Goal: Use online tool/utility: Utilize a website feature to perform a specific function

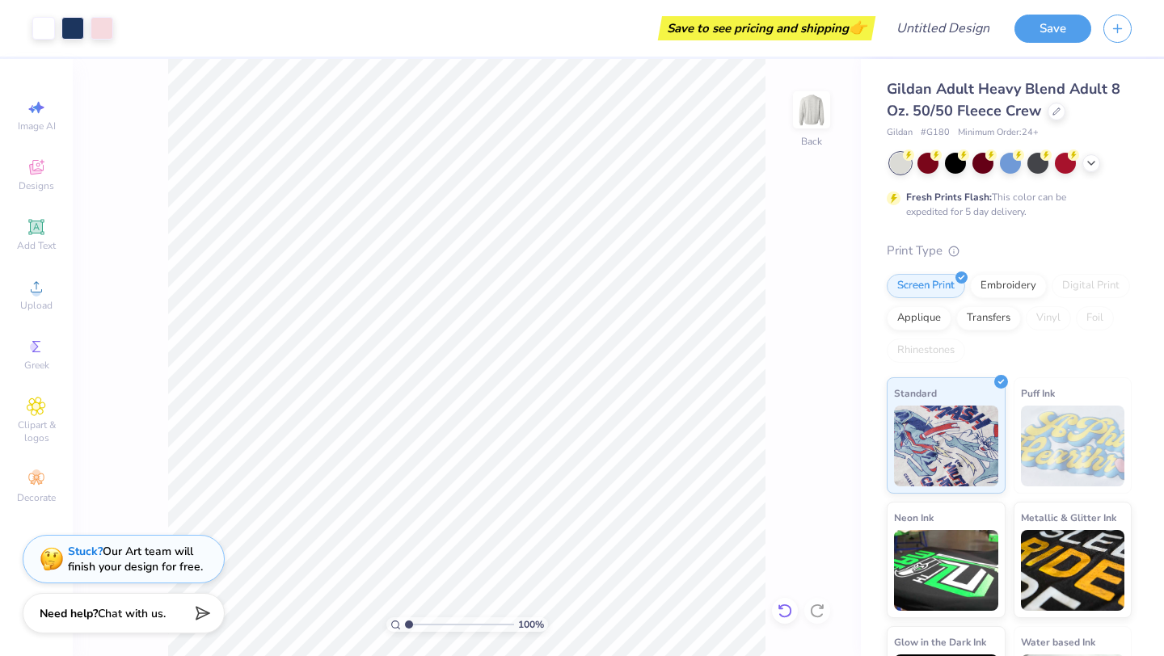
click at [782, 614] on icon at bounding box center [785, 611] width 16 height 16
click at [782, 614] on div "100 % Back" at bounding box center [467, 357] width 788 height 597
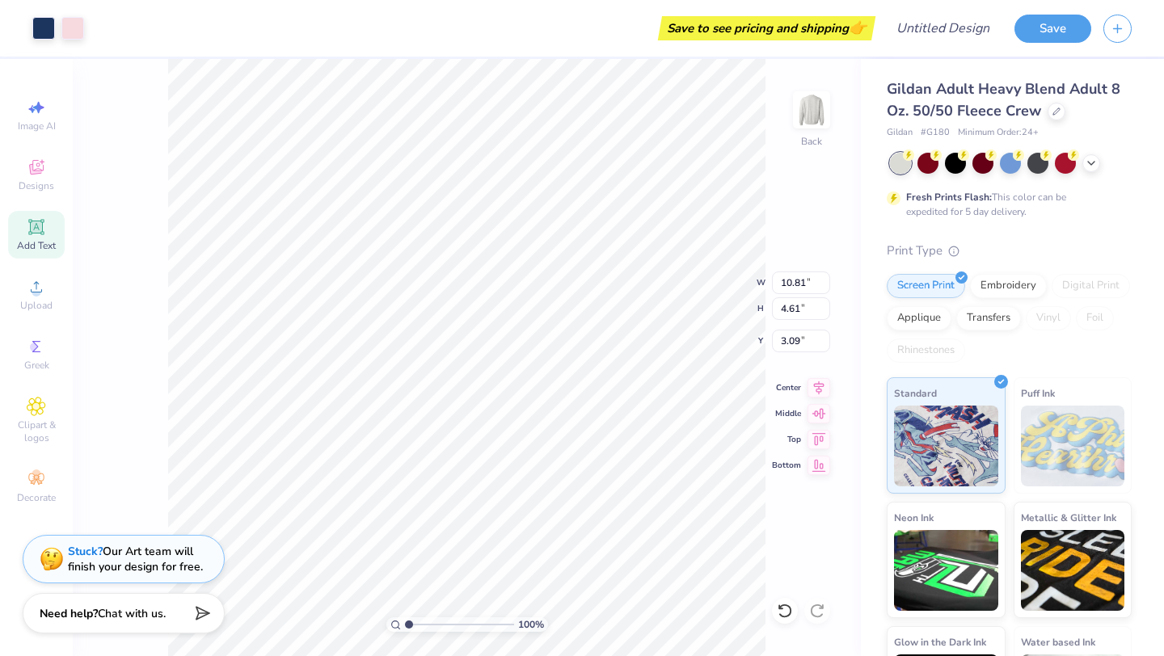
click at [36, 222] on icon at bounding box center [36, 227] width 12 height 12
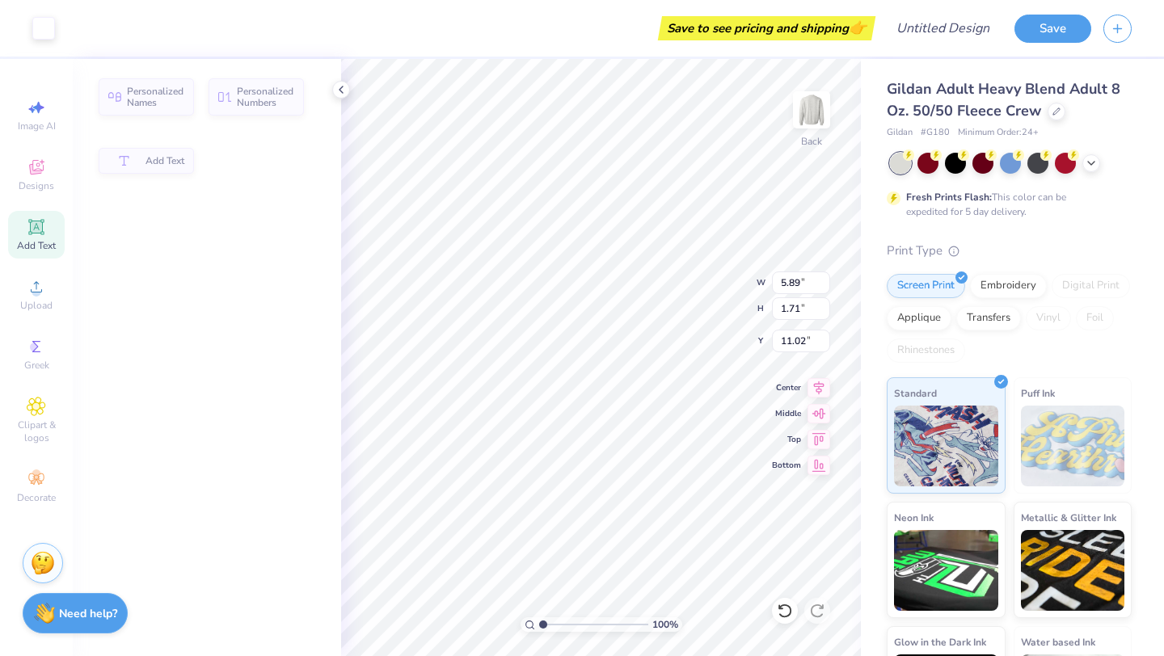
type input "5.89"
type input "1.71"
type input "11.02"
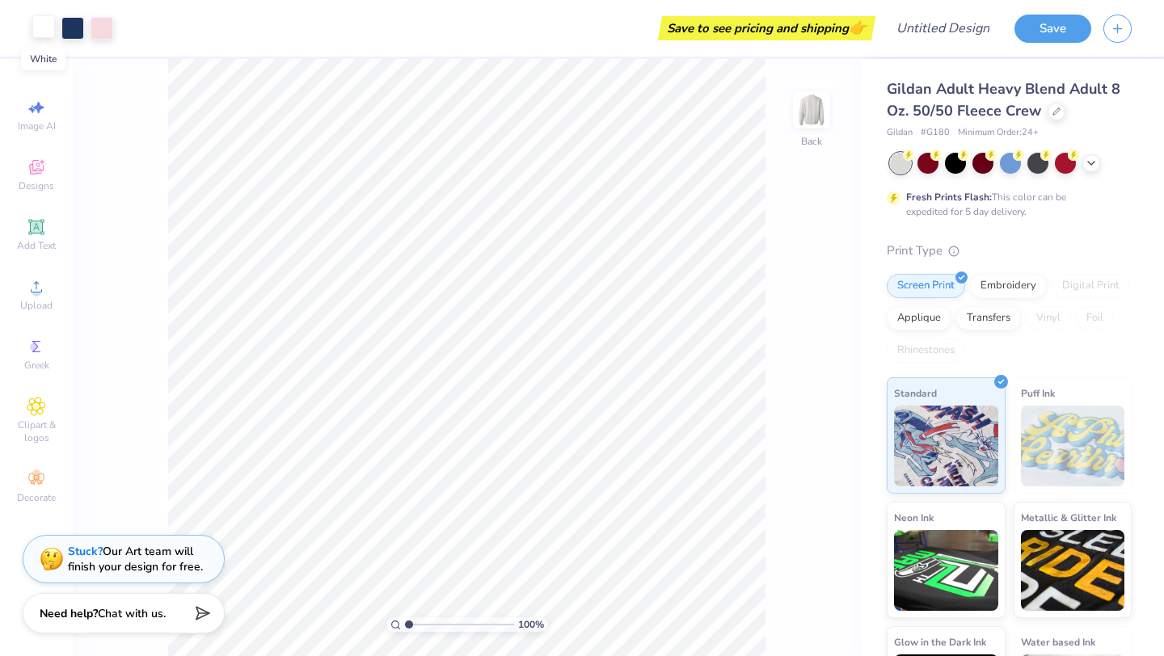
click at [45, 28] on div at bounding box center [43, 26] width 23 height 23
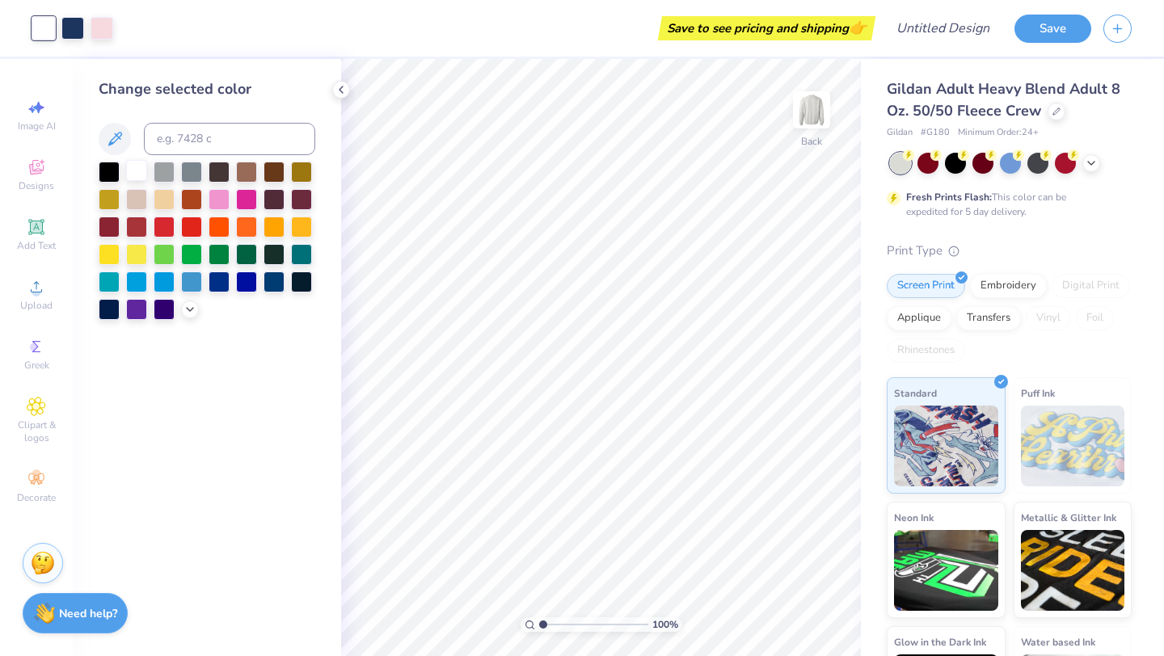
click at [139, 166] on div at bounding box center [136, 170] width 21 height 21
click at [343, 87] on icon at bounding box center [341, 89] width 13 height 13
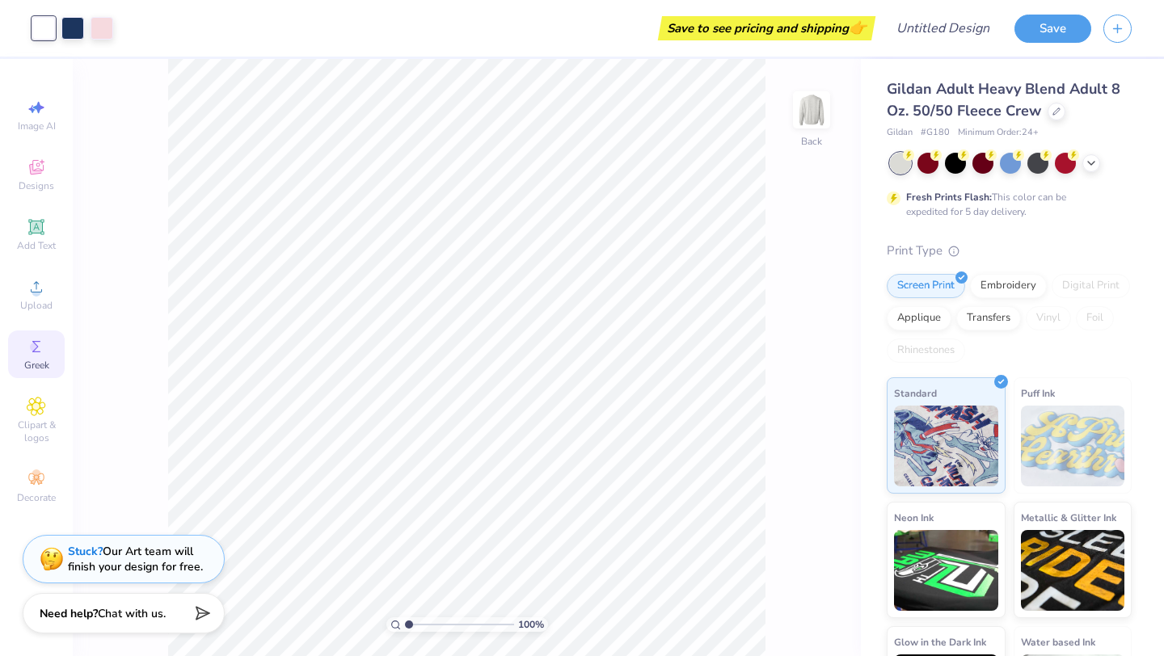
click at [30, 360] on span "Greek" at bounding box center [36, 365] width 25 height 13
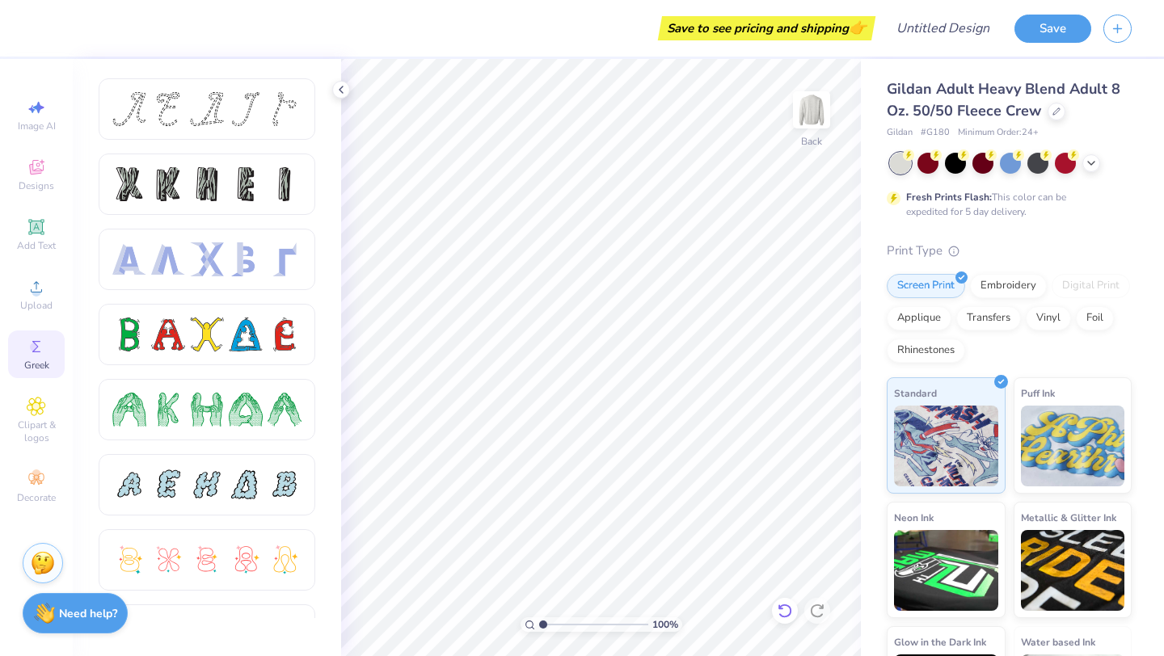
click at [782, 611] on icon at bounding box center [785, 611] width 16 height 16
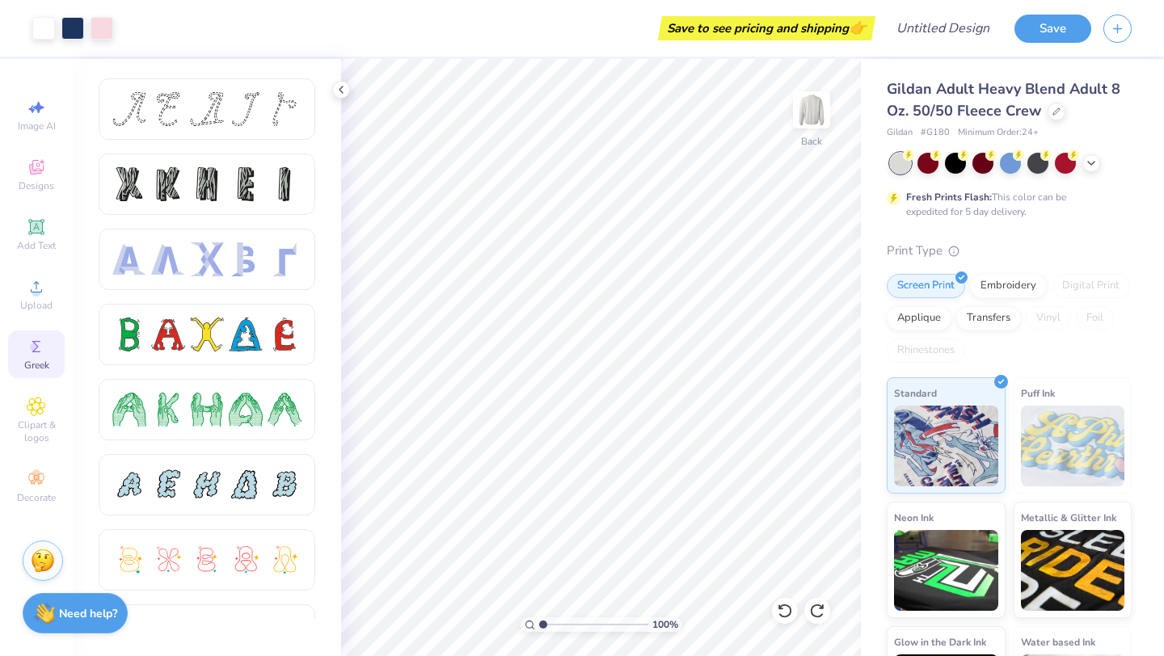
click at [41, 561] on img at bounding box center [43, 561] width 24 height 24
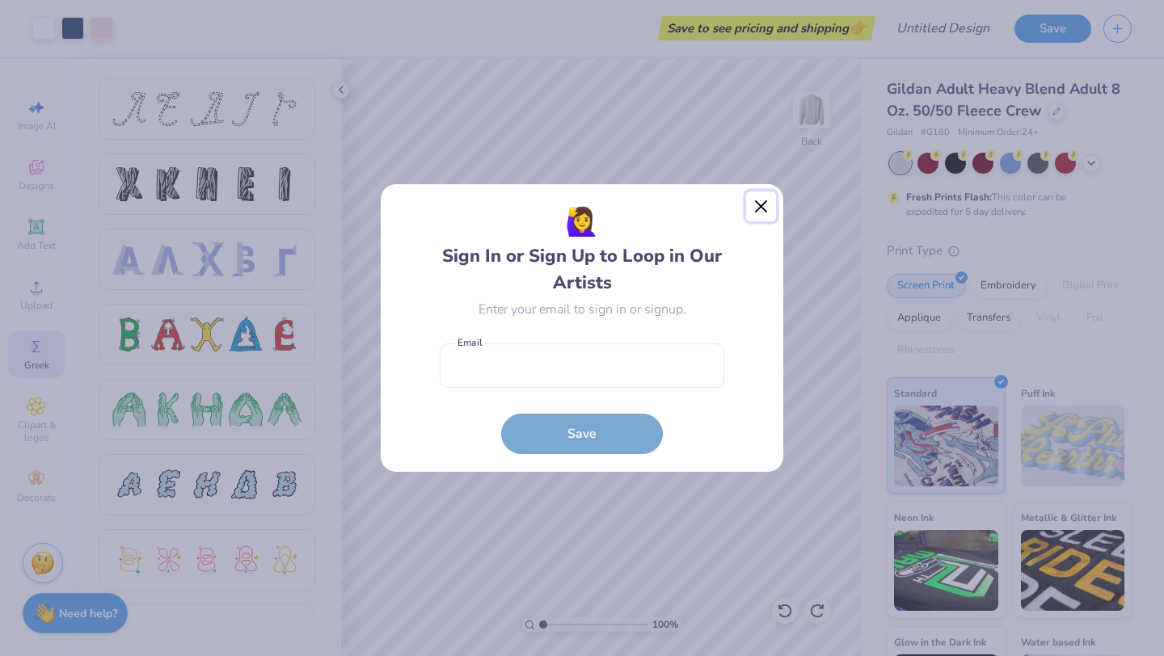
click at [763, 204] on button "Close" at bounding box center [761, 207] width 31 height 31
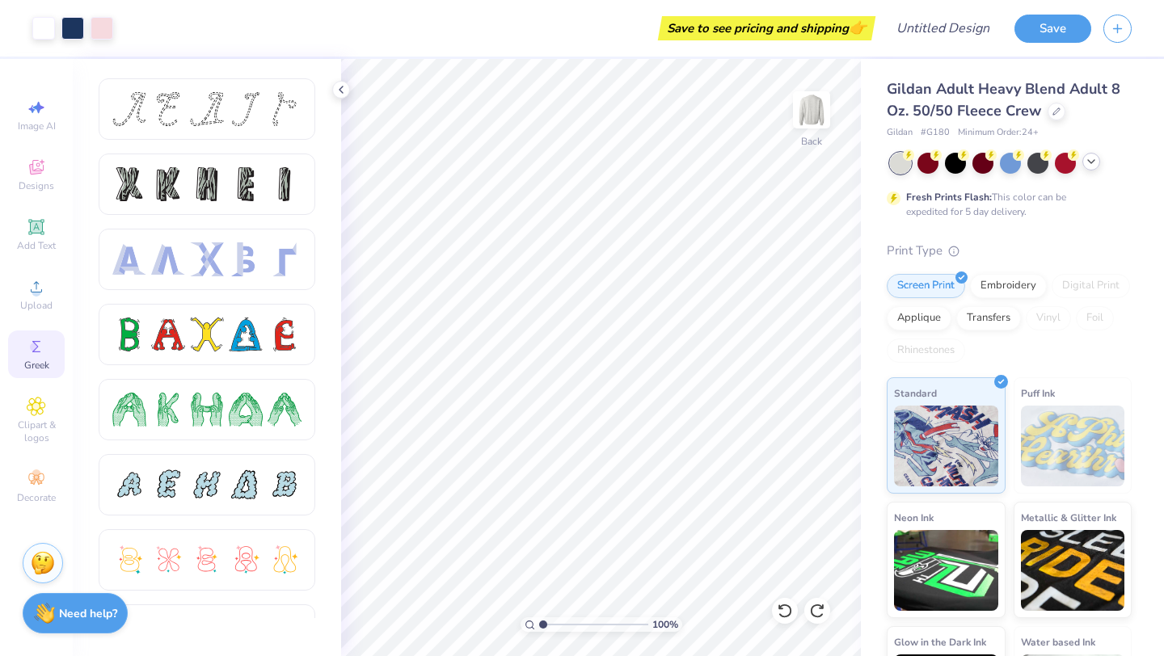
click at [1088, 161] on icon at bounding box center [1091, 161] width 13 height 13
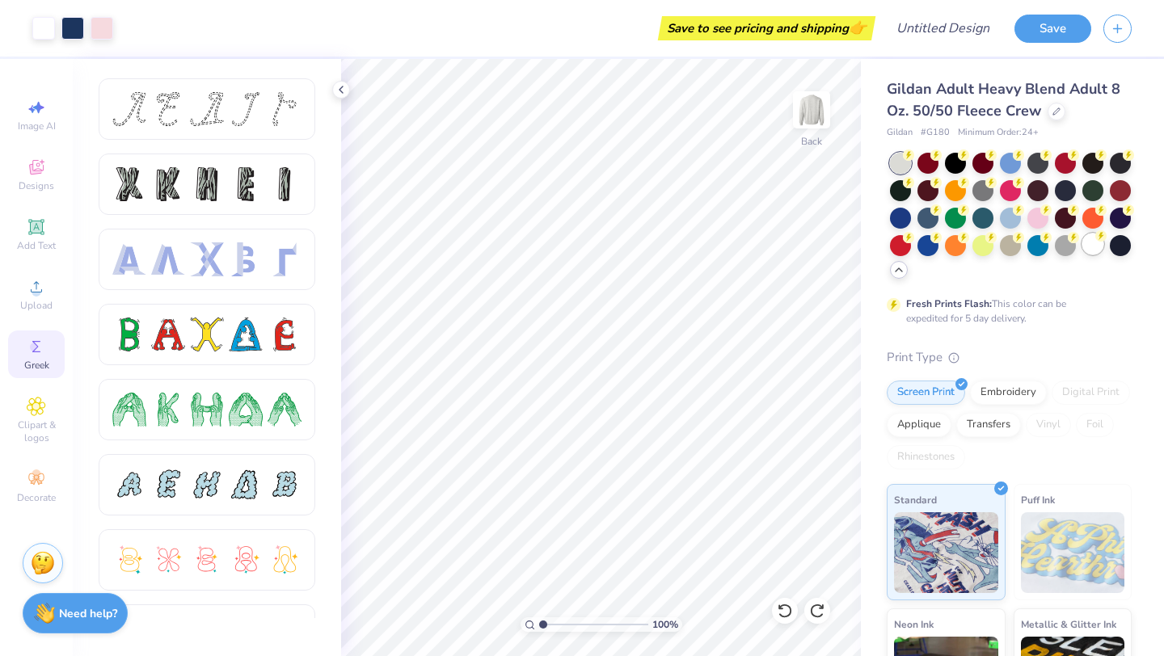
click at [1095, 246] on div at bounding box center [1092, 244] width 21 height 21
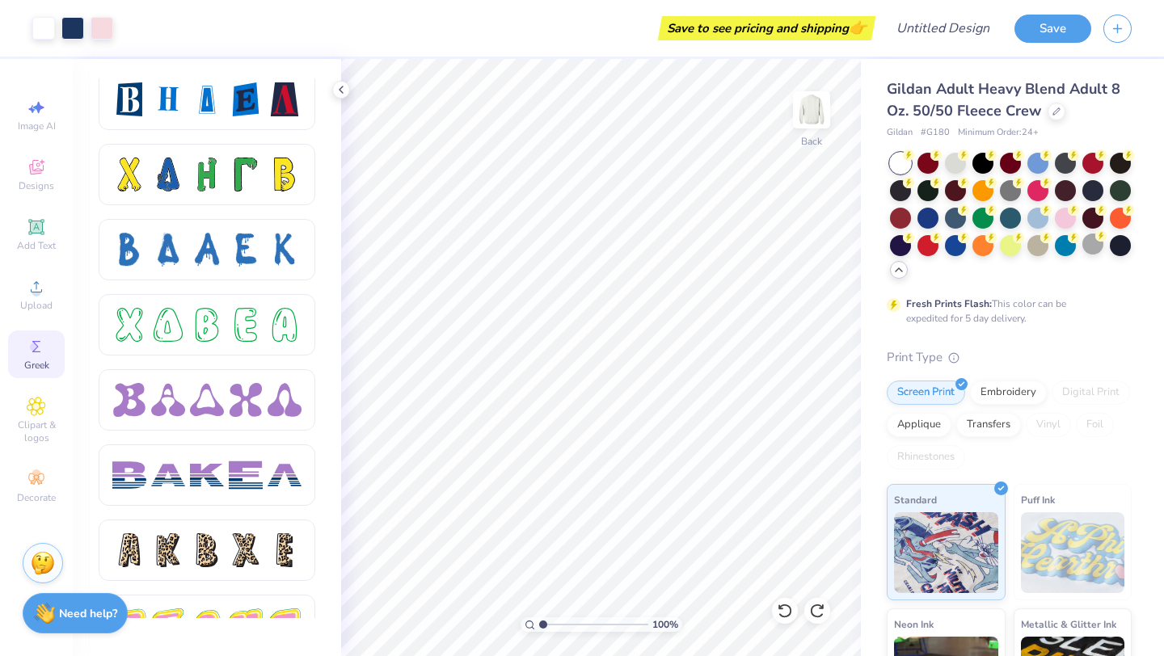
scroll to position [2691, 0]
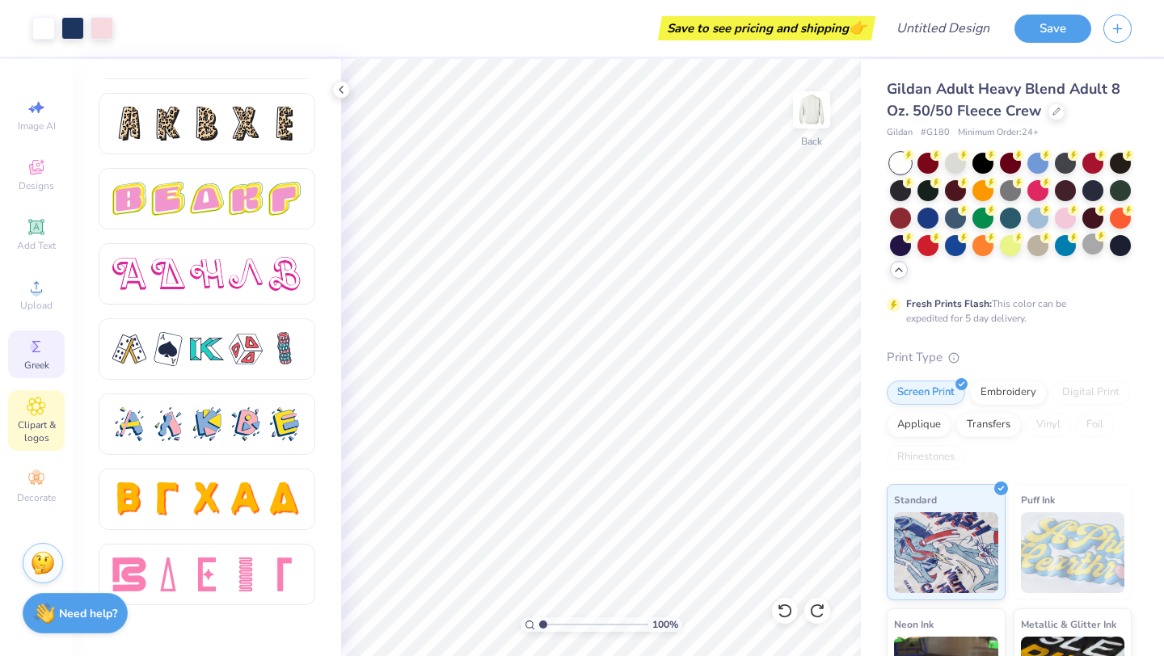
click at [34, 413] on icon at bounding box center [36, 406] width 19 height 19
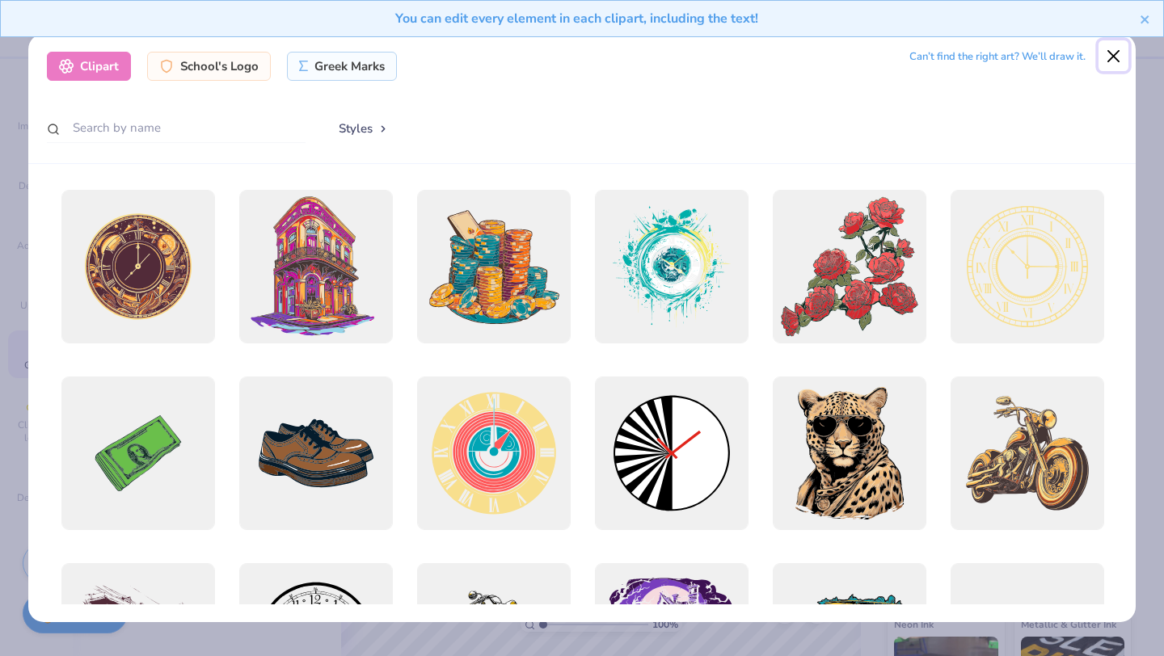
click at [1115, 52] on button "Close" at bounding box center [1113, 55] width 31 height 31
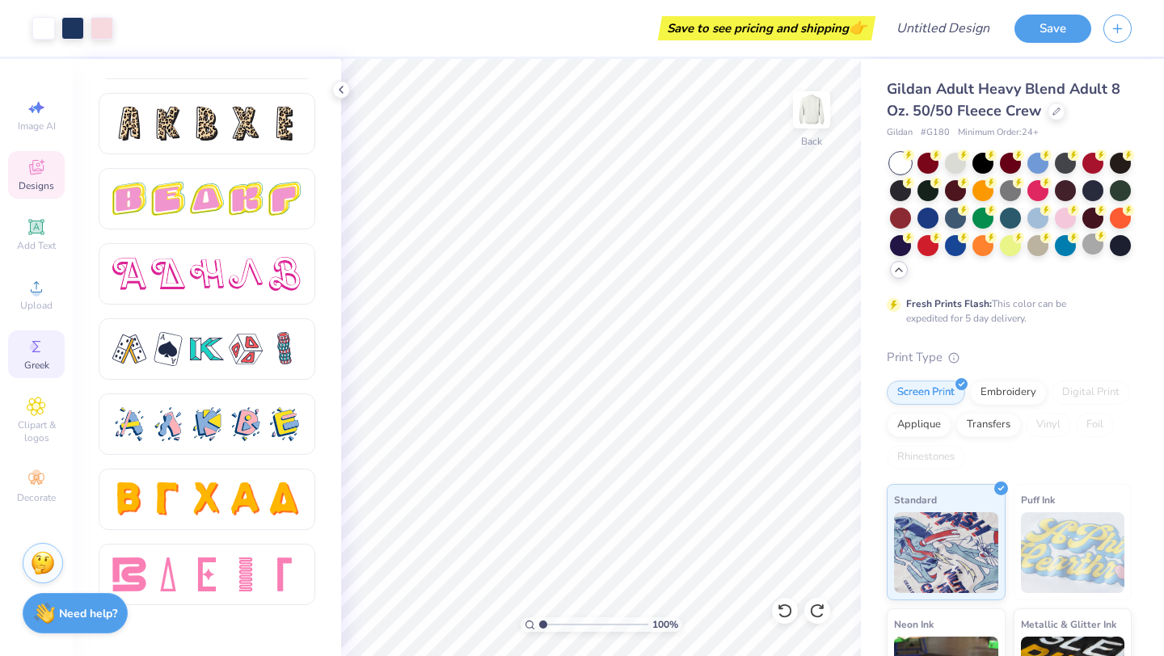
click at [46, 175] on div "Designs" at bounding box center [36, 175] width 57 height 48
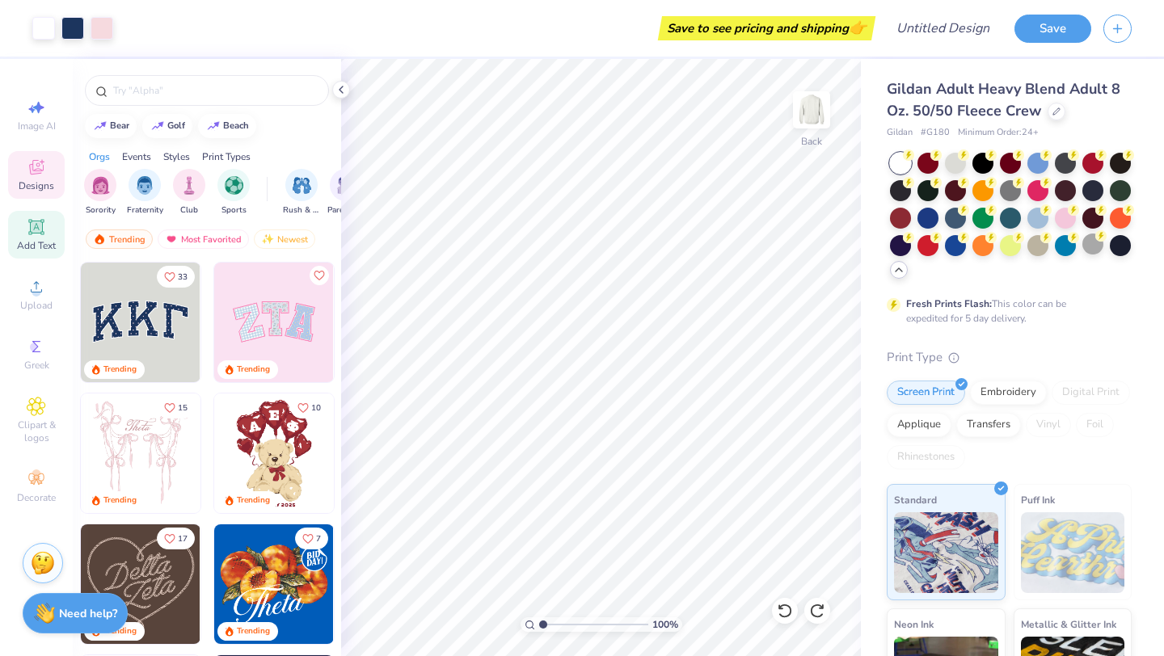
click at [43, 226] on icon at bounding box center [36, 226] width 19 height 19
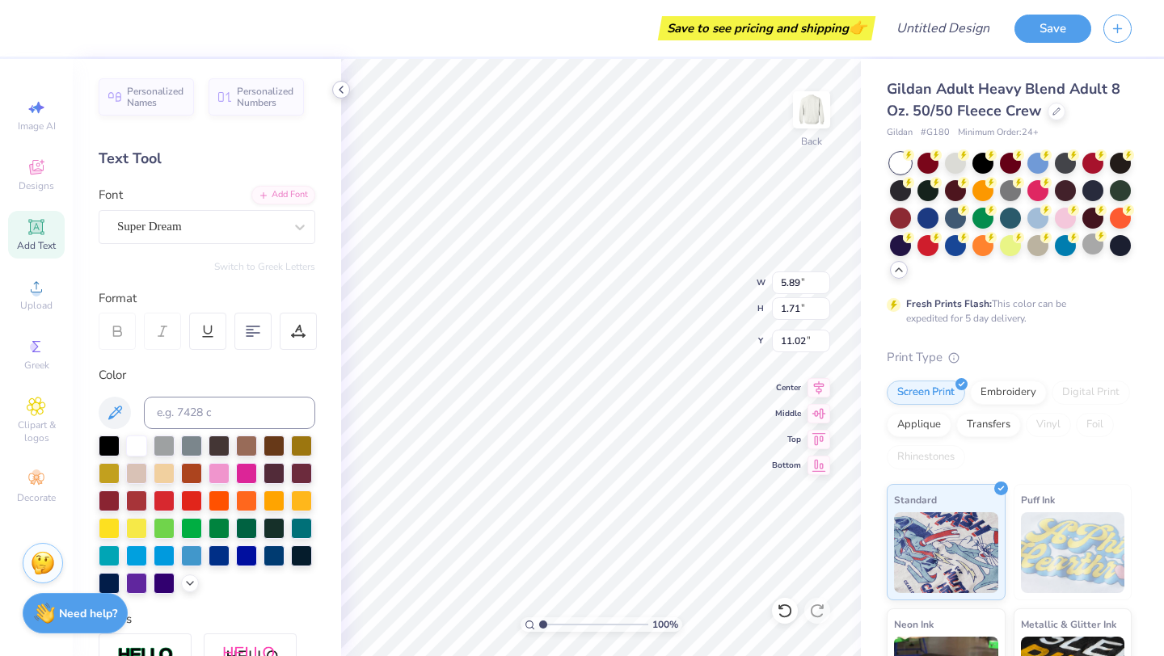
click at [332, 88] on div at bounding box center [341, 90] width 18 height 18
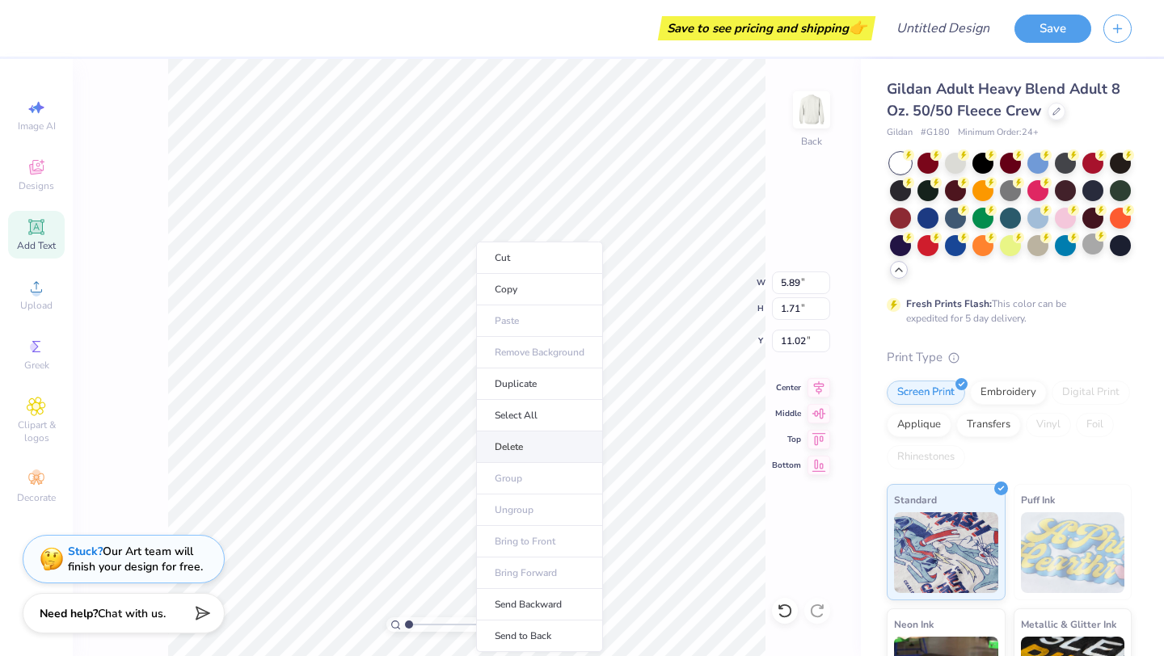
click at [544, 436] on li "Delete" at bounding box center [539, 448] width 127 height 32
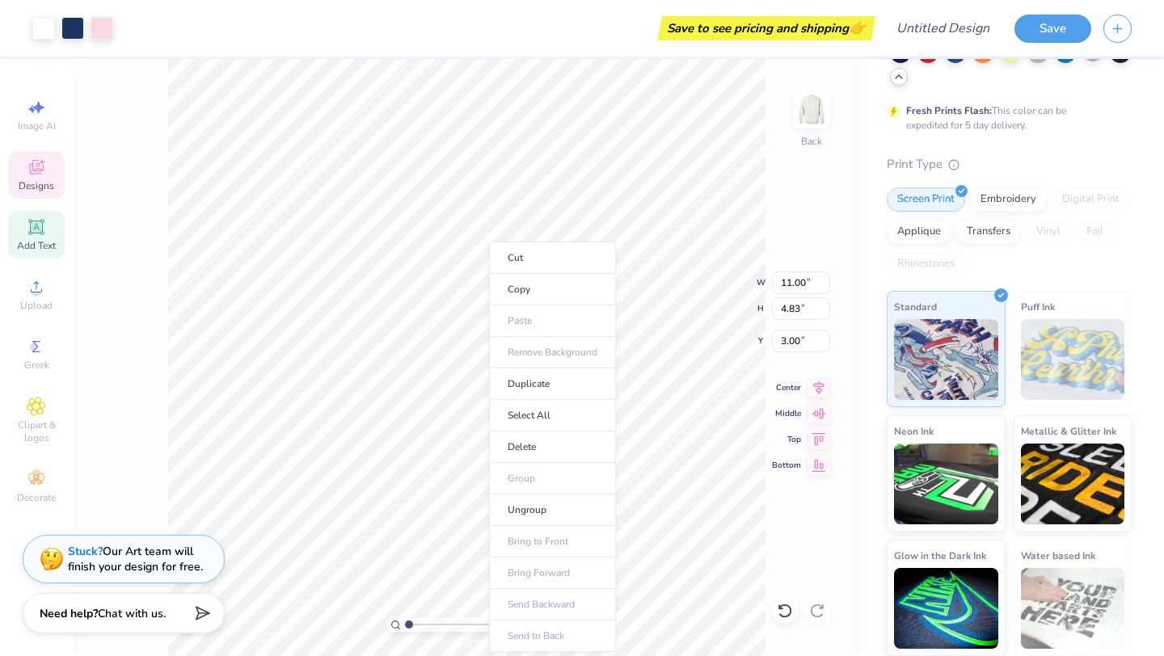
scroll to position [0, 0]
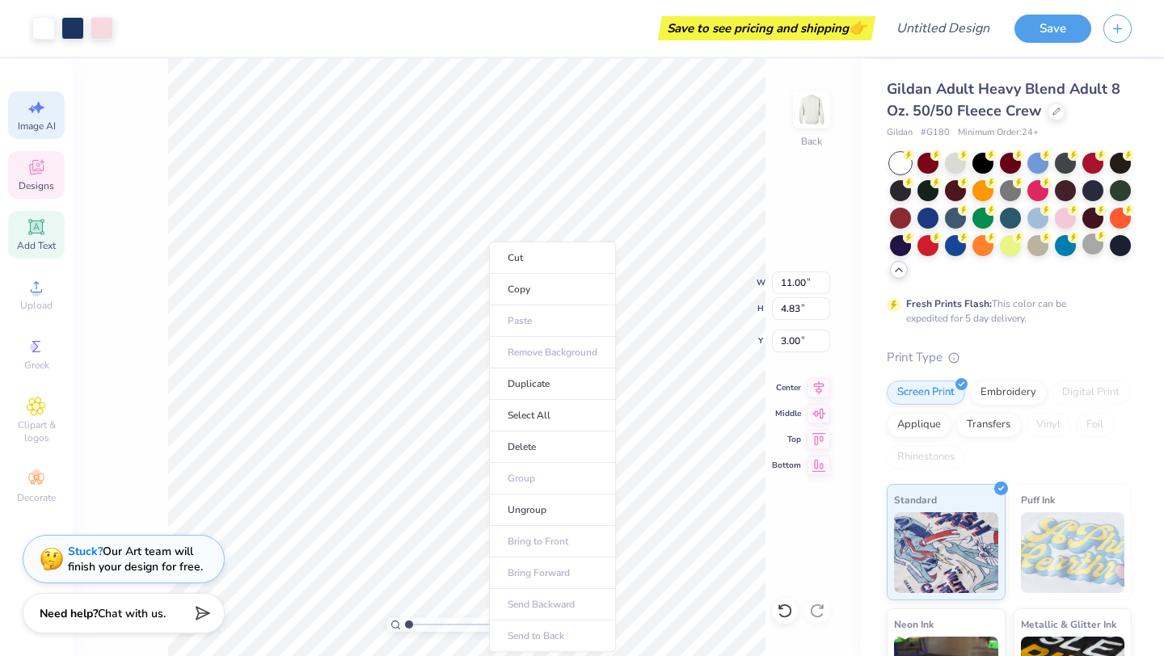
click at [27, 116] on icon at bounding box center [36, 107] width 19 height 19
select select "4"
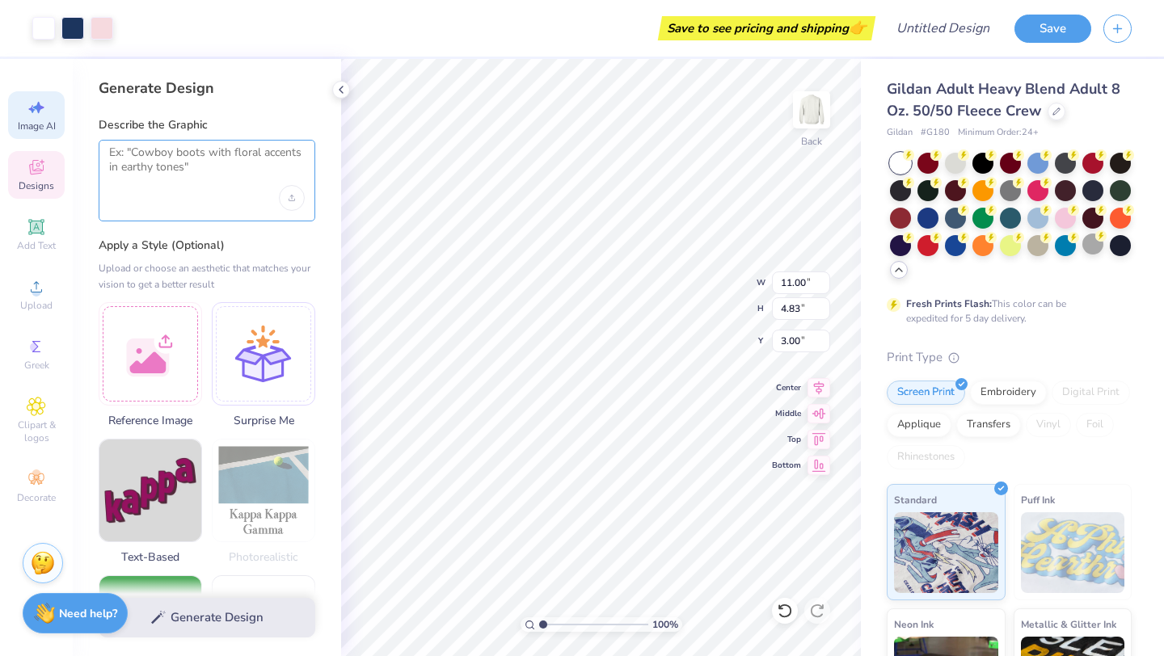
click at [220, 179] on textarea at bounding box center [207, 165] width 196 height 40
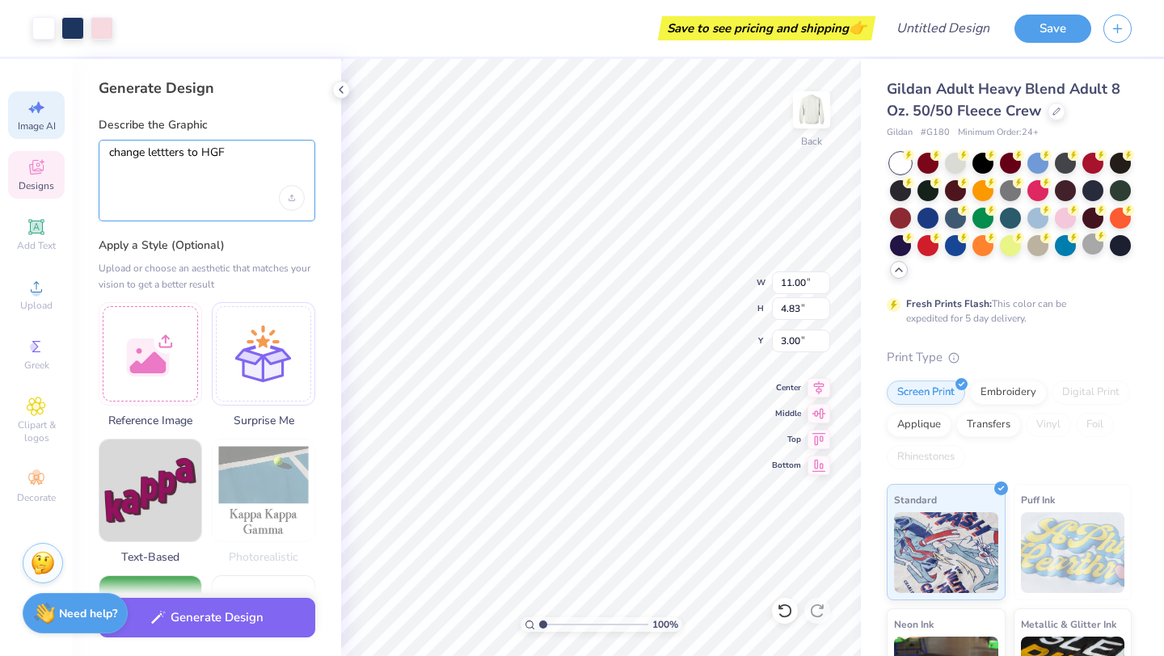
type textarea "change lettters to HGF"
click at [204, 637] on div "Generate Design" at bounding box center [207, 618] width 268 height 78
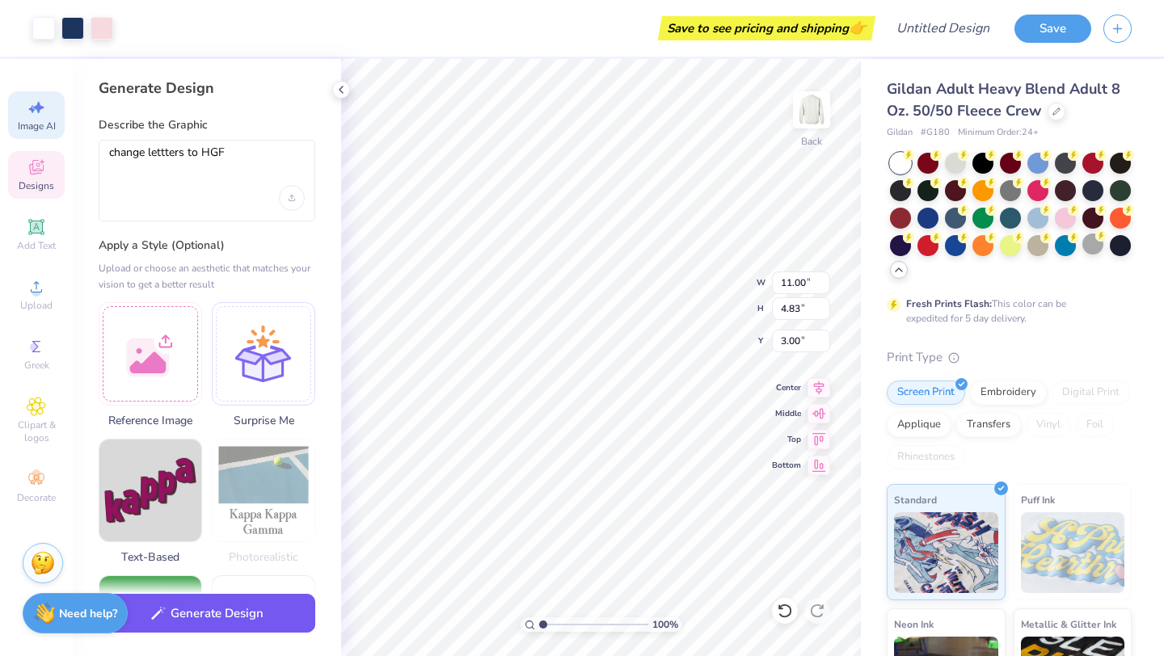
click at [202, 629] on button "Generate Design" at bounding box center [207, 614] width 217 height 40
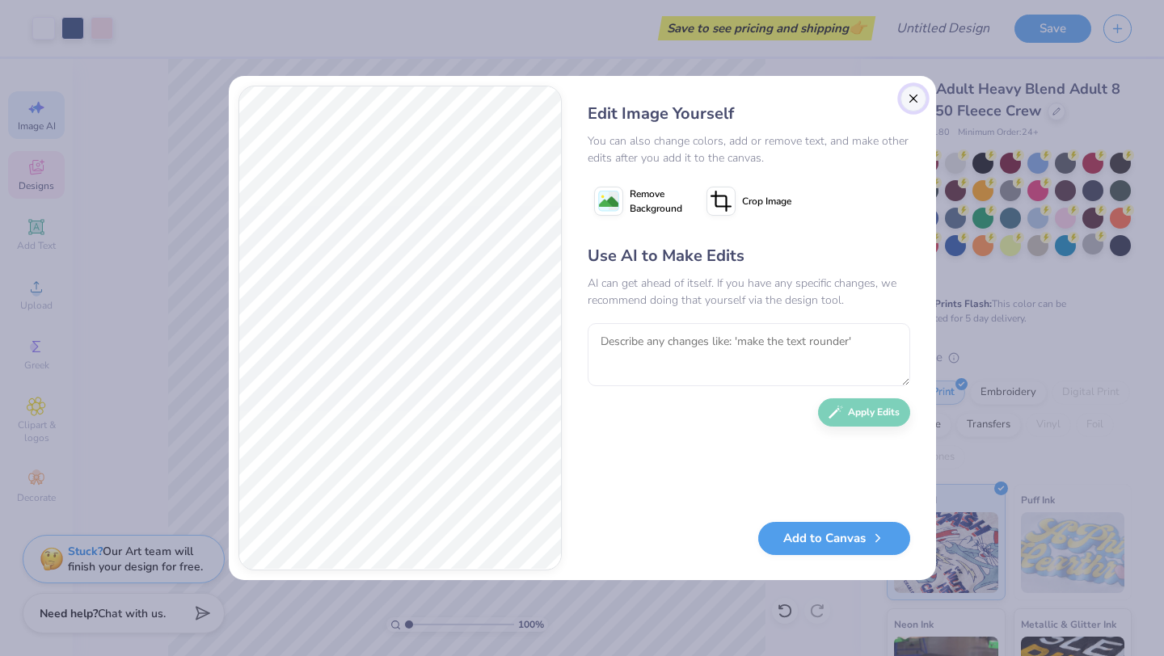
click at [918, 97] on button "Close" at bounding box center [913, 99] width 26 height 26
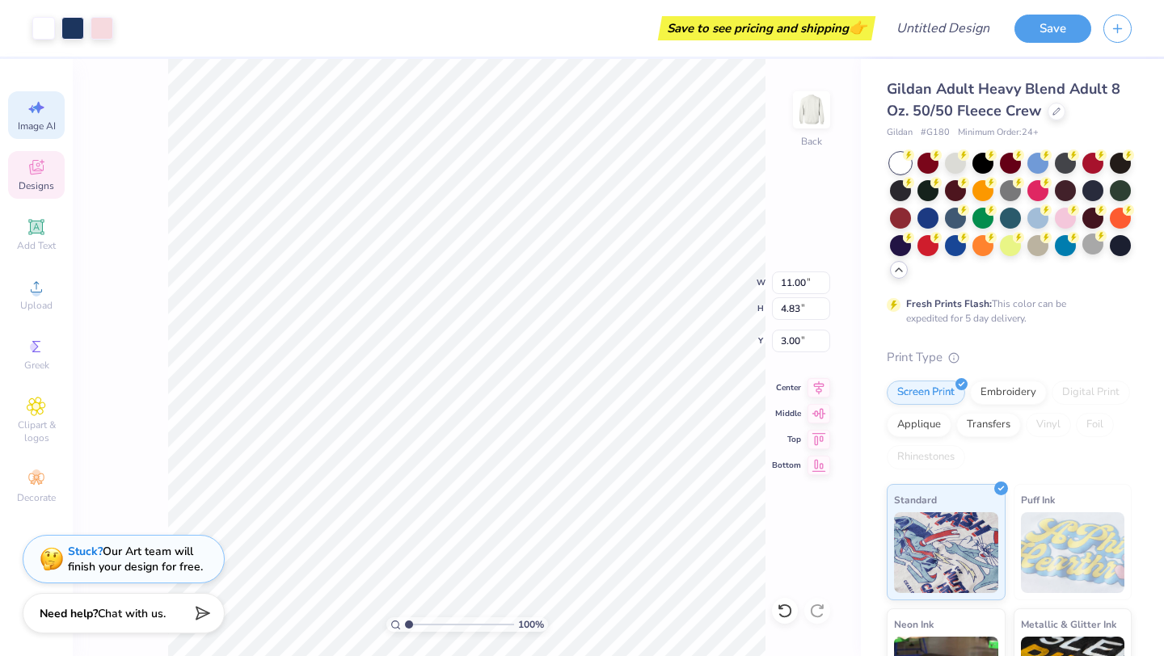
scroll to position [0, 36]
click at [183, 612] on div "Need help? Chat with us." at bounding box center [124, 611] width 202 height 40
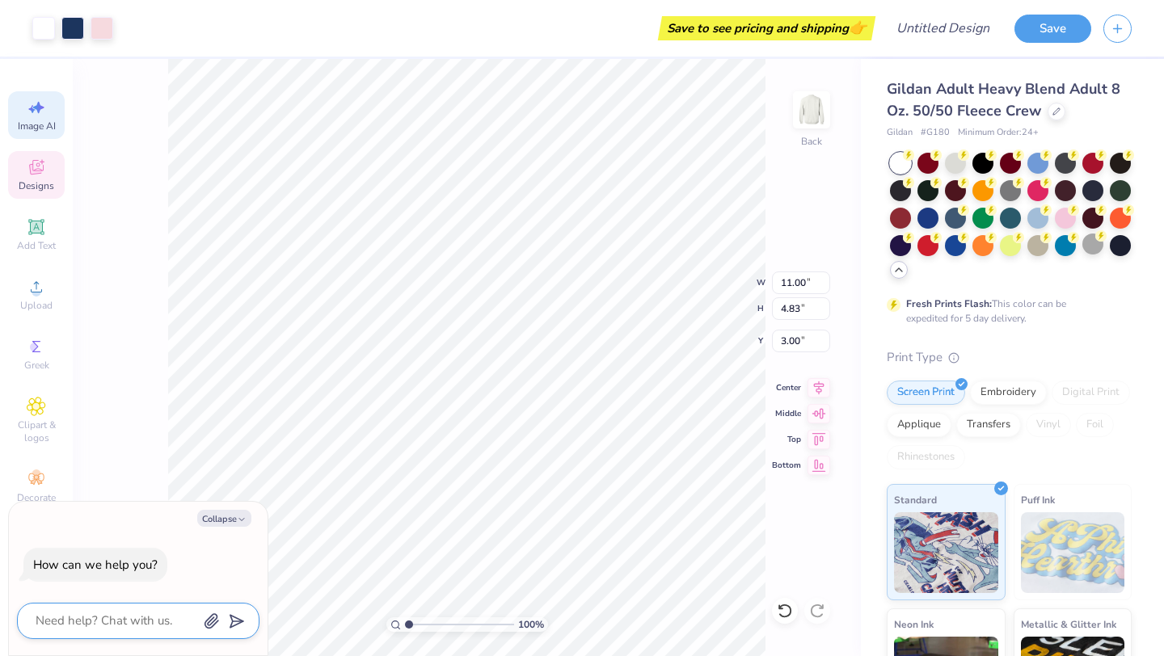
click at [170, 620] on textarea at bounding box center [116, 621] width 164 height 22
type textarea "x"
